Goal: Task Accomplishment & Management: Manage account settings

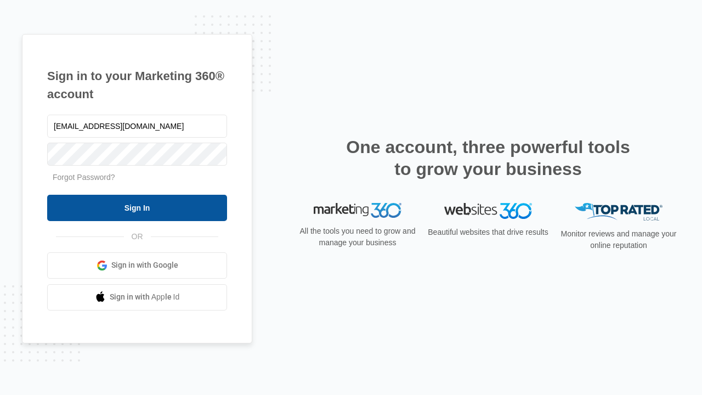
click at [137, 207] on input "Sign In" at bounding box center [137, 208] width 180 height 26
